Goal: Task Accomplishment & Management: Use online tool/utility

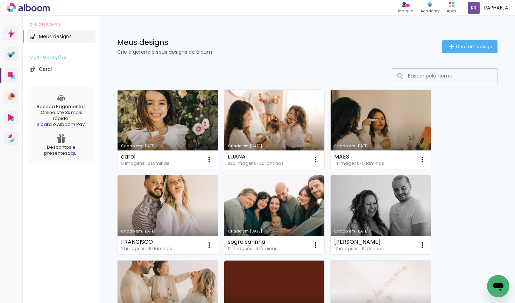
click at [158, 125] on link "Criado em [DATE]" at bounding box center [168, 129] width 100 height 79
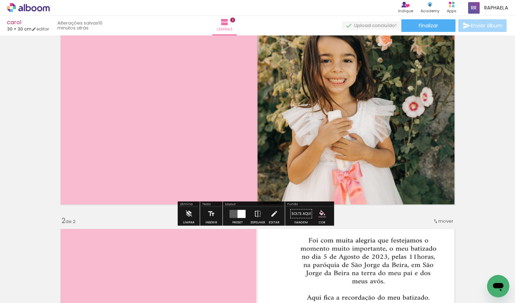
scroll to position [49, 0]
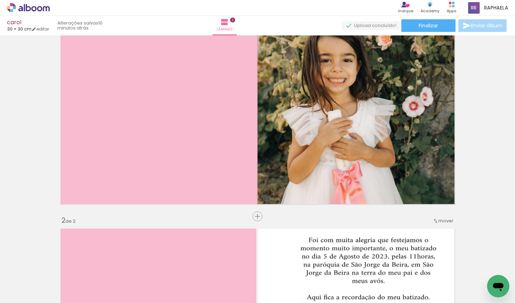
click at [110, 277] on div at bounding box center [110, 279] width 28 height 35
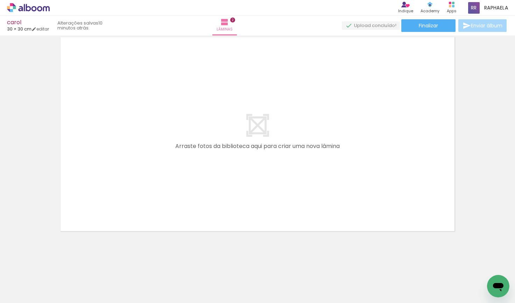
scroll to position [450, 0]
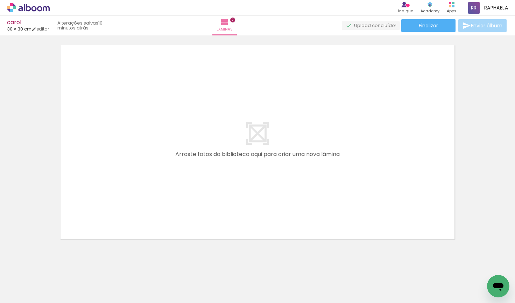
drag, startPoint x: 231, startPoint y: 281, endPoint x: 278, endPoint y: 234, distance: 66.6
click at [278, 234] on quentale-workspace at bounding box center [257, 151] width 515 height 303
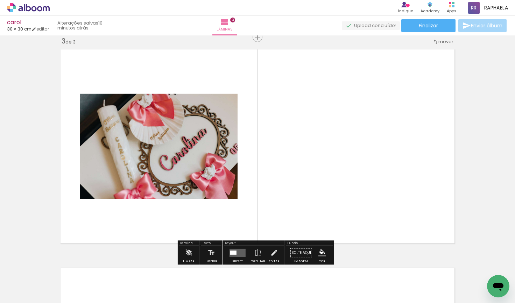
scroll to position [445, 0]
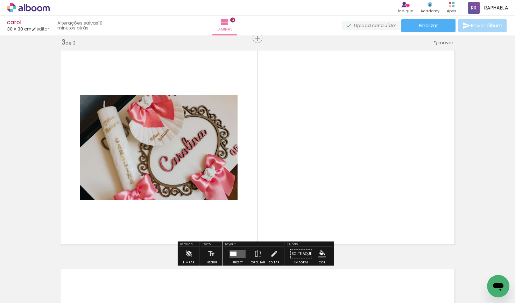
click at [27, 287] on paper-button "Adicionar Fotos" at bounding box center [22, 292] width 34 height 11
click at [0, 0] on input "file" at bounding box center [0, 0] width 0 height 0
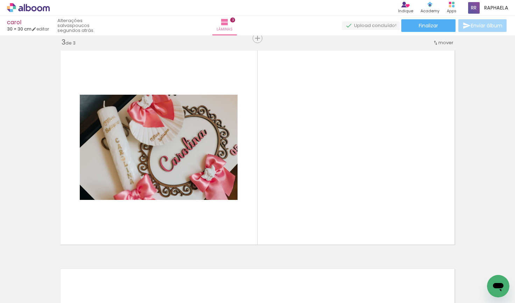
scroll to position [0, 0]
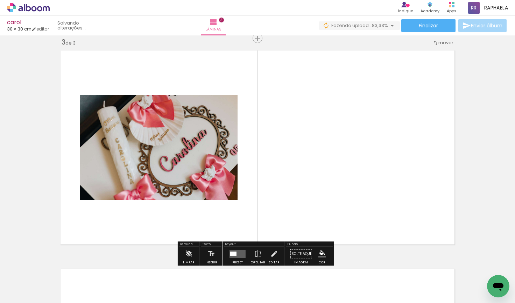
click at [29, 289] on span "Adicionar Fotos" at bounding box center [24, 293] width 21 height 8
click at [0, 0] on input "file" at bounding box center [0, 0] width 0 height 0
click at [26, 288] on paper-button "Adicionar Fotos" at bounding box center [22, 292] width 34 height 11
click at [0, 0] on input "file" at bounding box center [0, 0] width 0 height 0
click at [23, 291] on span "Adicionar Fotos" at bounding box center [24, 293] width 21 height 8
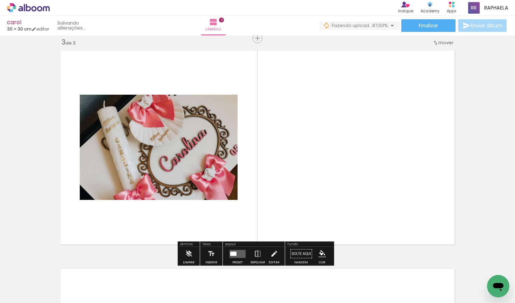
click at [0, 0] on input "file" at bounding box center [0, 0] width 0 height 0
click at [27, 293] on span "Adicionar Fotos" at bounding box center [24, 293] width 21 height 8
click at [0, 0] on input "file" at bounding box center [0, 0] width 0 height 0
click at [26, 292] on span "Adicionar Fotos" at bounding box center [24, 293] width 21 height 8
click at [0, 0] on input "file" at bounding box center [0, 0] width 0 height 0
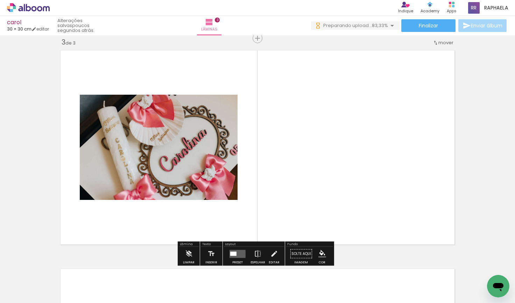
click at [27, 292] on span "Adicionar Fotos" at bounding box center [24, 293] width 21 height 8
click at [0, 0] on input "file" at bounding box center [0, 0] width 0 height 0
click at [37, 290] on paper-button "Adicionar Fotos" at bounding box center [22, 292] width 34 height 11
click at [0, 0] on input "file" at bounding box center [0, 0] width 0 height 0
click at [32, 291] on span "Adicionar Fotos" at bounding box center [24, 293] width 21 height 8
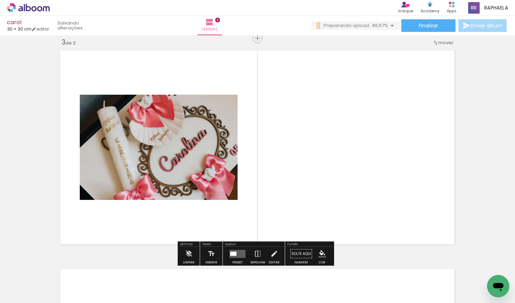
click at [0, 0] on input "file" at bounding box center [0, 0] width 0 height 0
click at [21, 290] on span "Adicionar Fotos" at bounding box center [24, 293] width 21 height 8
click at [0, 0] on input "file" at bounding box center [0, 0] width 0 height 0
